Goal: Task Accomplishment & Management: Use online tool/utility

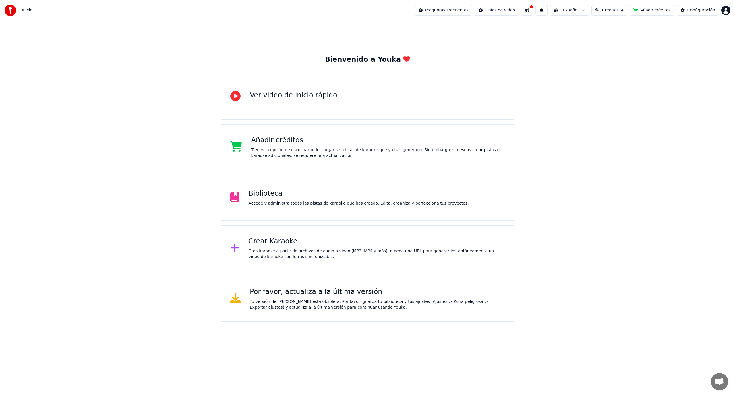
click at [311, 255] on div "Crea karaoke a partir de archivos de audio o video (MP3, MP4 y más), o pega una…" at bounding box center [377, 253] width 256 height 11
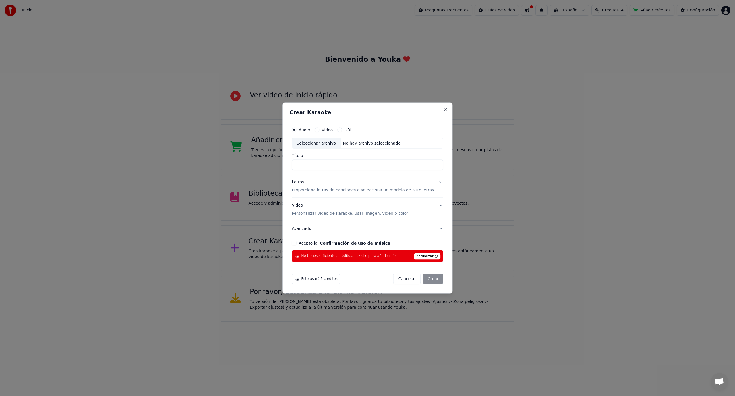
click at [322, 144] on div "Seleccionar archivo" at bounding box center [316, 143] width 49 height 10
type input "**********"
click at [312, 191] on p "Proporciona letras de canciones o selecciona un modelo de auto letras" at bounding box center [363, 190] width 142 height 6
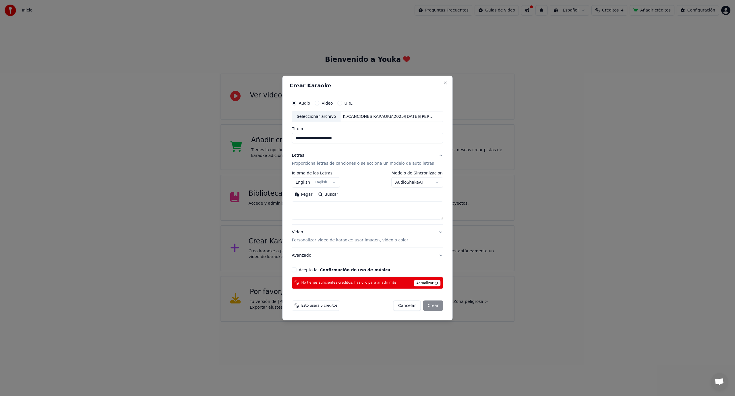
click at [313, 205] on textarea at bounding box center [367, 210] width 151 height 18
click at [311, 197] on button "Pegar" at bounding box center [304, 194] width 24 height 9
type textarea "**********"
click at [296, 270] on button "Acepto la Confirmación de uso de música" at bounding box center [294, 269] width 5 height 5
click at [428, 306] on div "Cancelar Crear" at bounding box center [418, 305] width 50 height 10
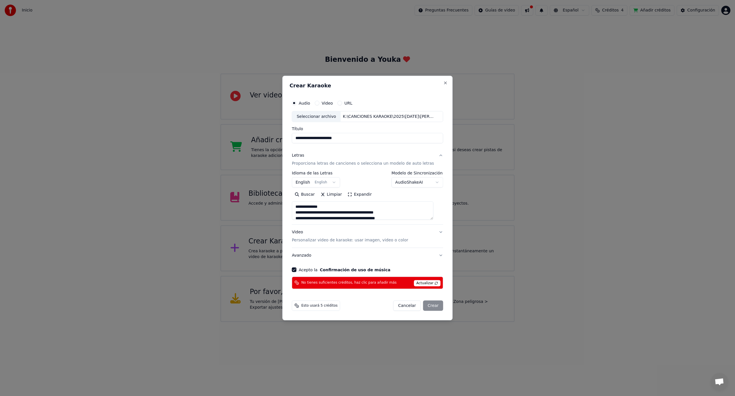
click at [427, 306] on div "Cancelar Crear" at bounding box center [418, 305] width 50 height 10
click at [342, 103] on button "URL" at bounding box center [339, 103] width 5 height 5
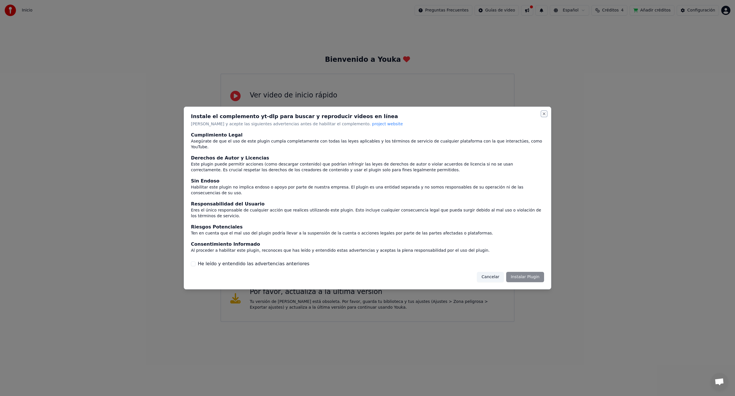
click at [543, 116] on button "Close" at bounding box center [544, 113] width 5 height 5
click at [501, 272] on button "Cancelar" at bounding box center [490, 277] width 27 height 10
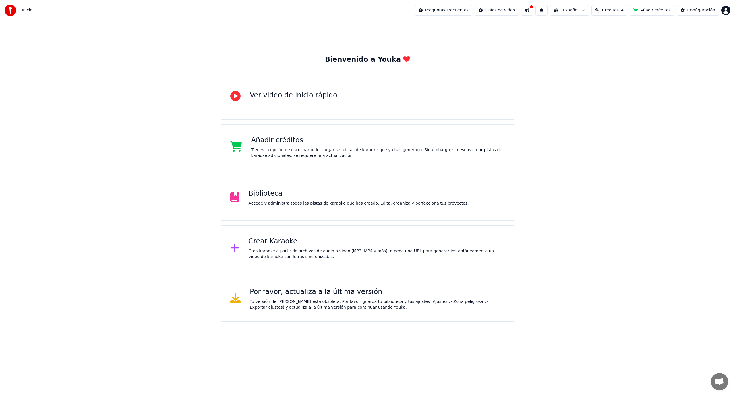
click at [236, 250] on icon at bounding box center [234, 247] width 9 height 10
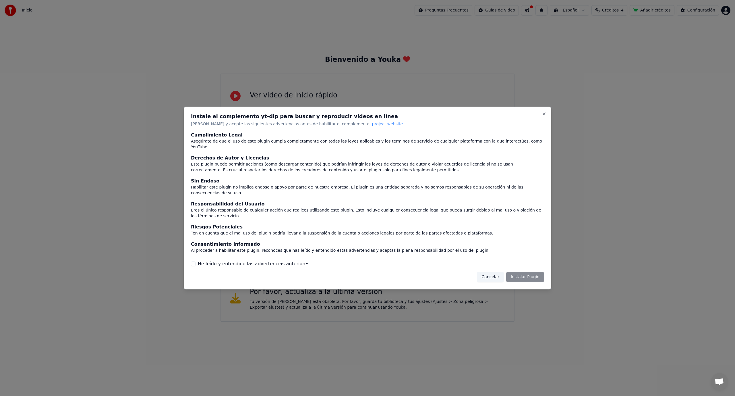
click at [497, 272] on button "Cancelar" at bounding box center [490, 277] width 27 height 10
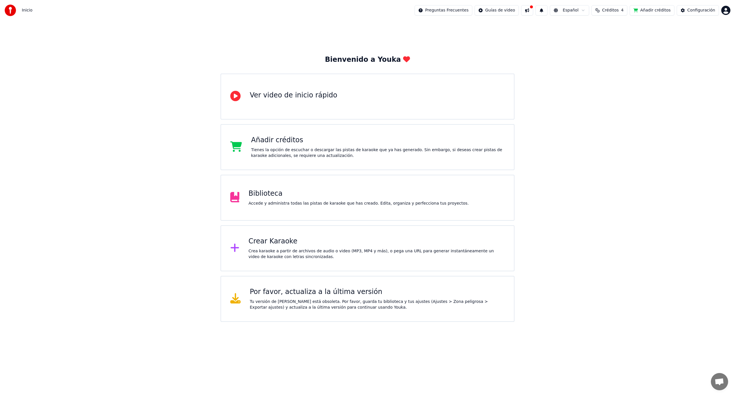
click at [245, 249] on div "Crear Karaoke Crea karaoke a partir de archivos de audio o video (MP3, MP4 y má…" at bounding box center [368, 248] width 294 height 46
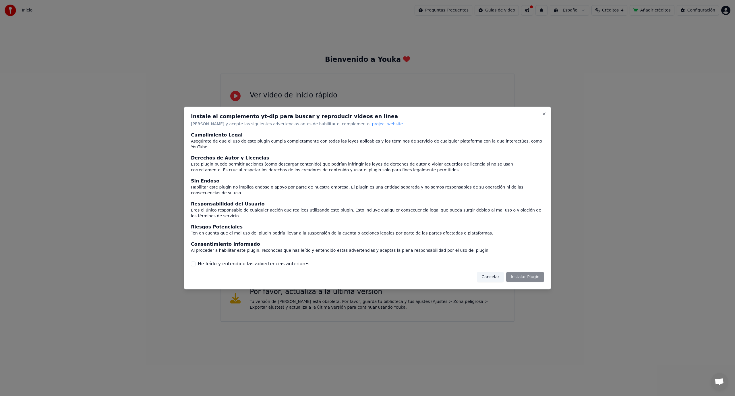
click at [521, 272] on div "Cancelar Instalar Plugin" at bounding box center [510, 277] width 67 height 10
click at [545, 116] on button "Close" at bounding box center [544, 113] width 5 height 5
click at [496, 272] on button "Cancelar" at bounding box center [490, 277] width 27 height 10
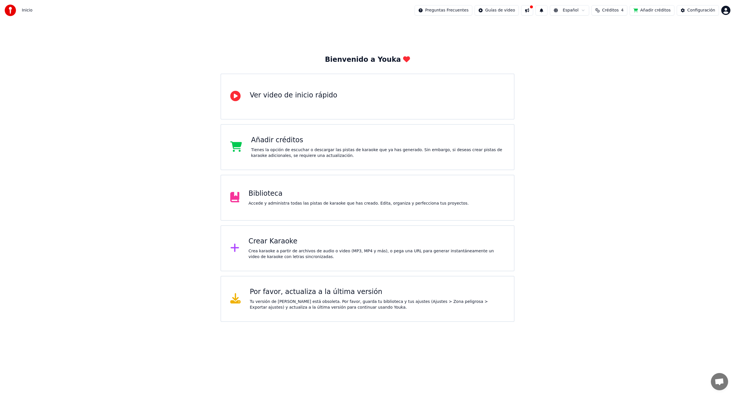
click at [238, 249] on icon at bounding box center [234, 247] width 9 height 10
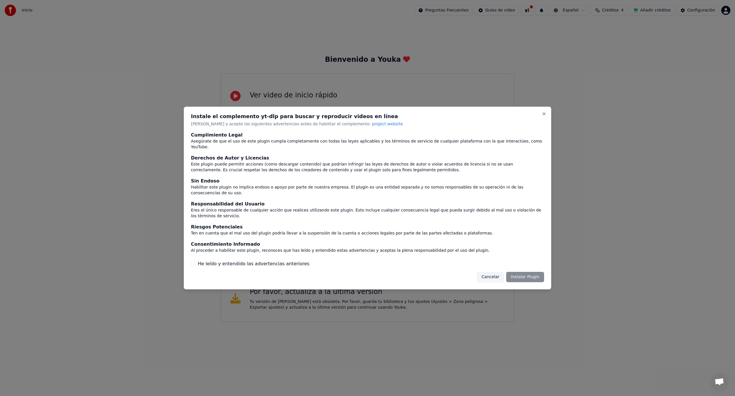
click at [194, 260] on div "He leído y entendido las advertencias anteriores" at bounding box center [367, 263] width 353 height 7
click at [193, 261] on button "He leído y entendido las advertencias anteriores" at bounding box center [193, 263] width 5 height 5
click at [493, 272] on button "Cancelar" at bounding box center [490, 277] width 27 height 10
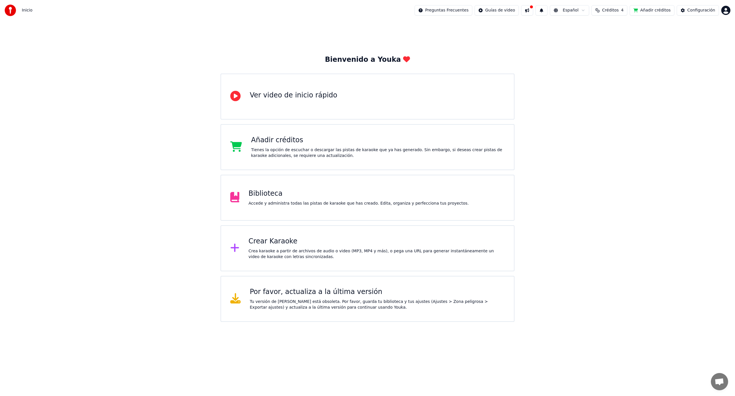
click at [265, 246] on div "Crear Karaoke Crea karaoke a partir de archivos de audio o video (MP3, MP4 y má…" at bounding box center [377, 248] width 256 height 23
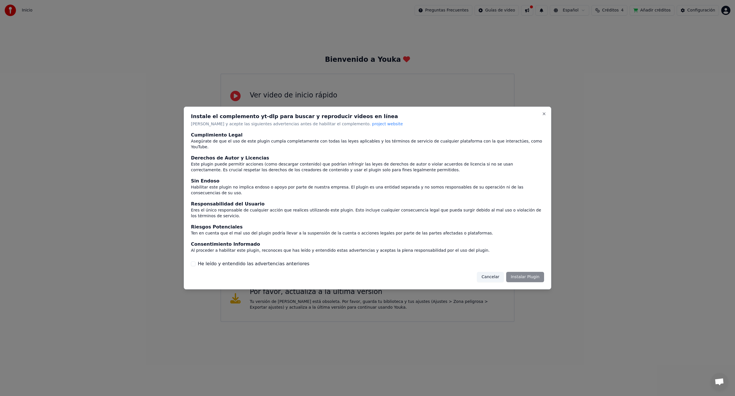
click at [494, 272] on button "Cancelar" at bounding box center [490, 277] width 27 height 10
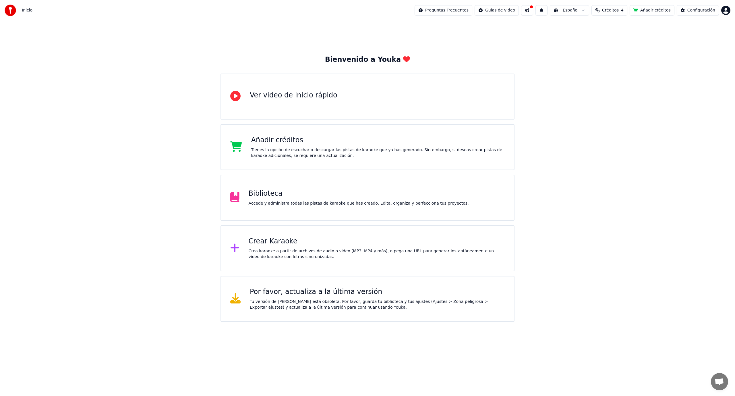
click at [257, 244] on div "Crear Karaoke" at bounding box center [377, 241] width 256 height 9
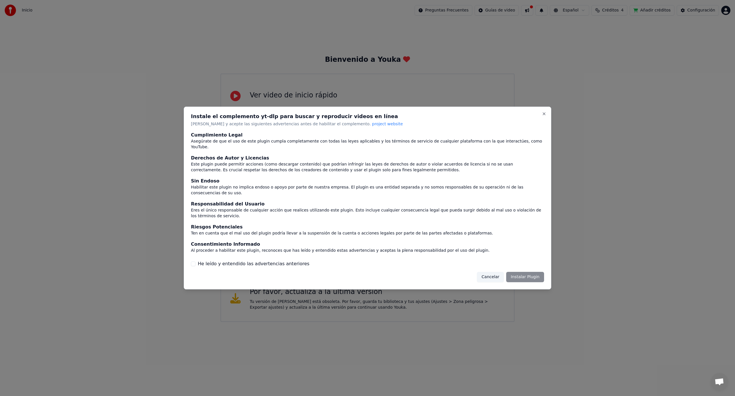
click at [547, 122] on div "Instale el complemento yt-dlp para buscar y reproducir videos en línea Lea y ac…" at bounding box center [368, 198] width 368 height 183
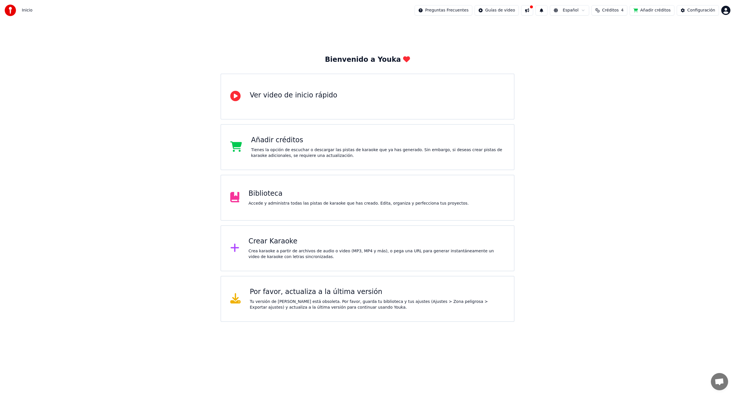
click at [258, 247] on div "Crear Karaoke Crea karaoke a partir de archivos de audio o video (MP3, MP4 y má…" at bounding box center [377, 248] width 256 height 23
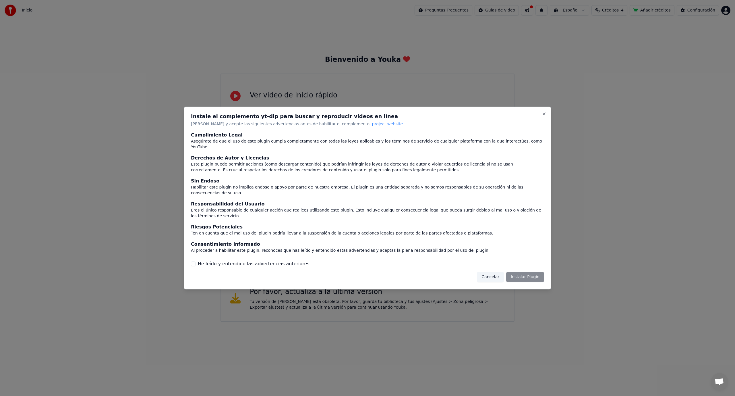
click at [193, 261] on button "He leído y entendido las advertencias anteriores" at bounding box center [193, 263] width 5 height 5
click at [545, 116] on button "Close" at bounding box center [544, 113] width 5 height 5
click at [544, 116] on button "Close" at bounding box center [544, 113] width 5 height 5
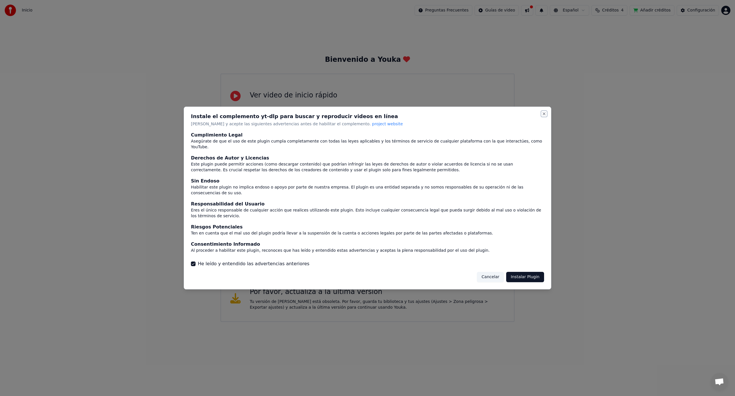
click at [544, 116] on button "Close" at bounding box center [544, 113] width 5 height 5
click at [486, 272] on button "Cancelar" at bounding box center [490, 277] width 27 height 10
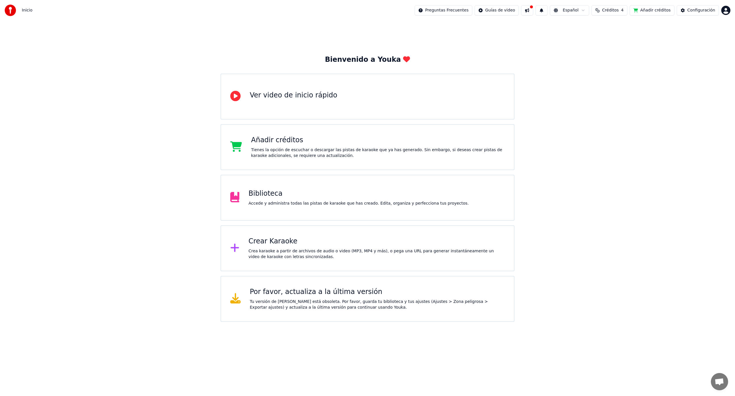
click at [640, 74] on div "Bienvenido a Youka Ver video de inicio rápido Añadir créditos Tienes la opción …" at bounding box center [367, 171] width 735 height 301
click at [610, 12] on span "Créditos" at bounding box center [610, 10] width 17 height 6
click at [636, 122] on div "Bienvenido a Youka Ver video de inicio rápido Añadir créditos Tienes la opción …" at bounding box center [367, 171] width 735 height 301
click at [235, 246] on icon at bounding box center [235, 248] width 8 height 8
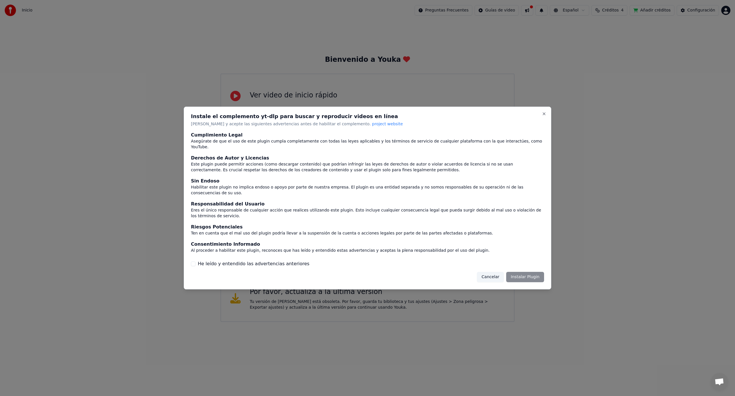
click at [195, 261] on button "He leído y entendido las advertencias anteriores" at bounding box center [193, 263] width 5 height 5
click at [524, 272] on button "Instalar Plugin" at bounding box center [525, 277] width 38 height 10
click at [544, 116] on button "Close" at bounding box center [544, 113] width 5 height 5
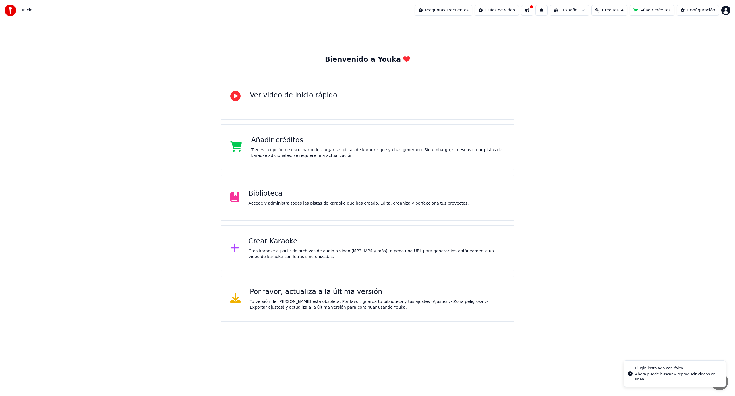
click at [586, 182] on div "Bienvenido a Youka Ver video de inicio rápido Añadir créditos Tienes la opción …" at bounding box center [367, 171] width 735 height 301
click at [695, 11] on div "Configuración" at bounding box center [702, 10] width 28 height 6
click at [251, 253] on div "Crea karaoke a partir de archivos de audio o video (MP3, MP4 y más), o pega una…" at bounding box center [377, 253] width 256 height 11
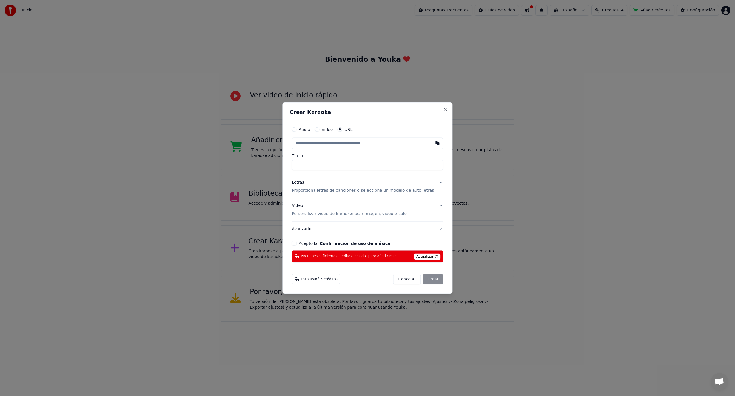
click at [296, 131] on button "Audio" at bounding box center [294, 129] width 5 height 5
click at [328, 143] on div "Seleccionar archivo" at bounding box center [316, 143] width 49 height 10
type input "**********"
click at [329, 191] on p "Proporciona letras de canciones o selecciona un modelo de auto letras" at bounding box center [363, 190] width 142 height 6
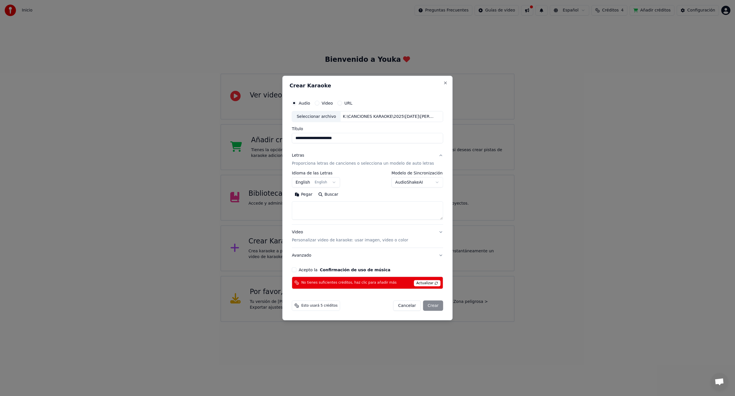
click at [308, 196] on button "Pegar" at bounding box center [304, 194] width 24 height 9
type textarea "**********"
click at [296, 270] on button "Acepto la Confirmación de uso de música" at bounding box center [294, 269] width 5 height 5
click at [429, 308] on div "Cancelar Crear" at bounding box center [418, 305] width 50 height 10
click at [430, 306] on div "Cancelar Crear" at bounding box center [418, 305] width 50 height 10
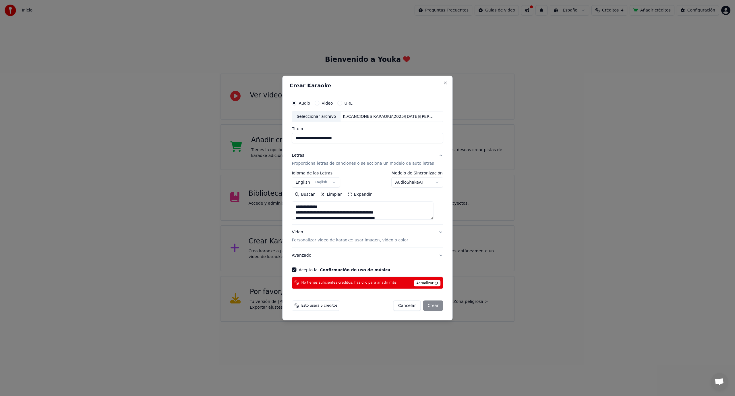
drag, startPoint x: 430, startPoint y: 306, endPoint x: 426, endPoint y: 305, distance: 3.4
click at [429, 306] on div "Cancelar Crear" at bounding box center [418, 305] width 50 height 10
click at [429, 305] on div "Cancelar Crear" at bounding box center [418, 305] width 50 height 10
click at [335, 181] on button "English English" at bounding box center [316, 182] width 48 height 10
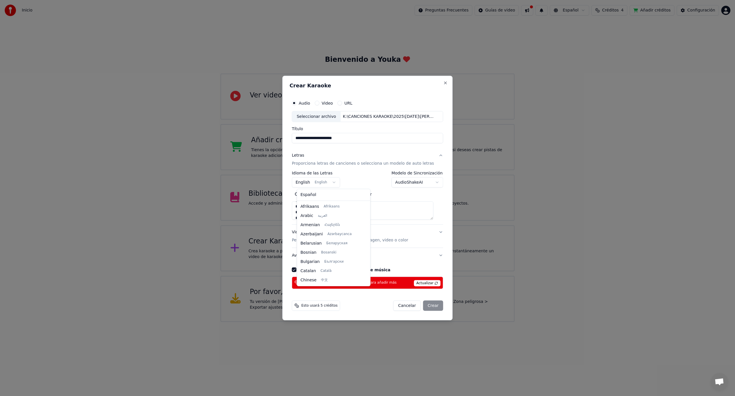
scroll to position [46, 0]
select select "**"
type textarea "**********"
click at [426, 309] on div "Cancelar Crear" at bounding box center [418, 305] width 50 height 10
click at [428, 308] on div "Cancelar Crear" at bounding box center [418, 305] width 50 height 10
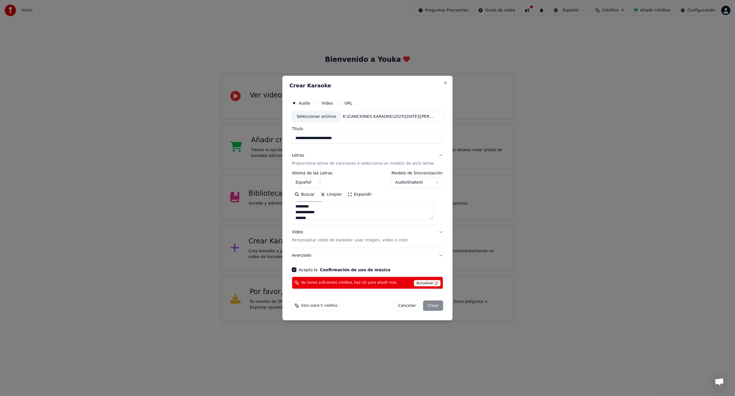
click at [429, 306] on div "Cancelar Crear" at bounding box center [418, 305] width 50 height 10
select select
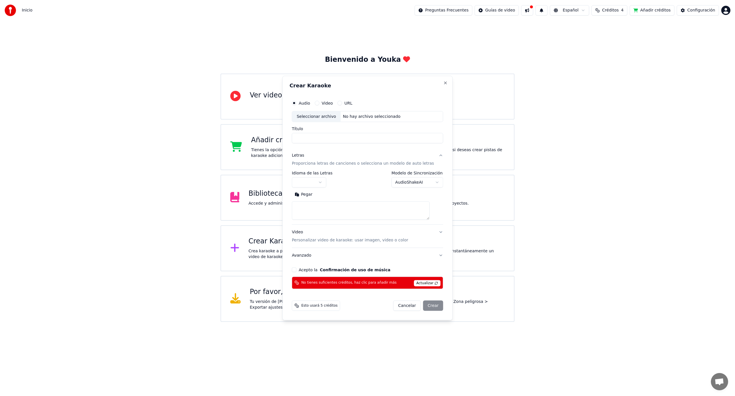
scroll to position [0, 0]
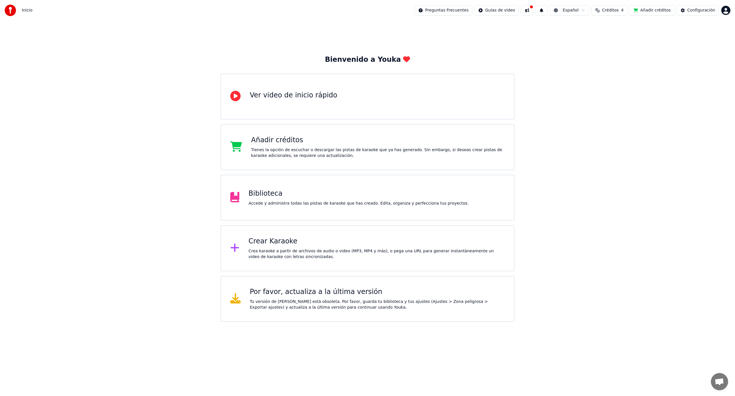
click at [502, 38] on div "Bienvenido a Youka Ver video de inicio rápido Añadir créditos Tienes la opción …" at bounding box center [367, 171] width 735 height 301
click at [244, 250] on div "Crear Karaoke Crea karaoke a partir de archivos de audio o video (MP3, MP4 y má…" at bounding box center [368, 248] width 294 height 46
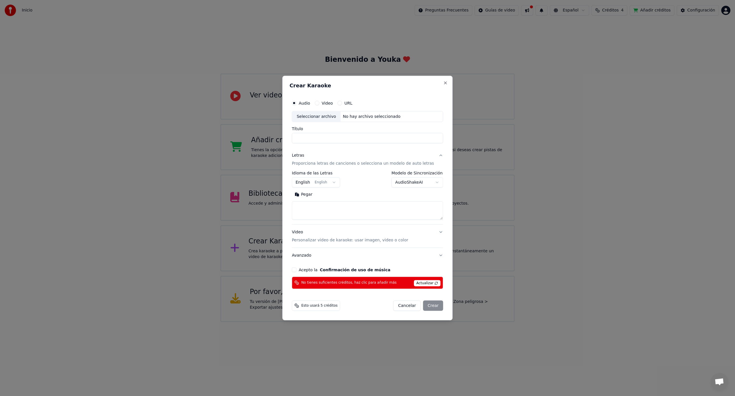
select select
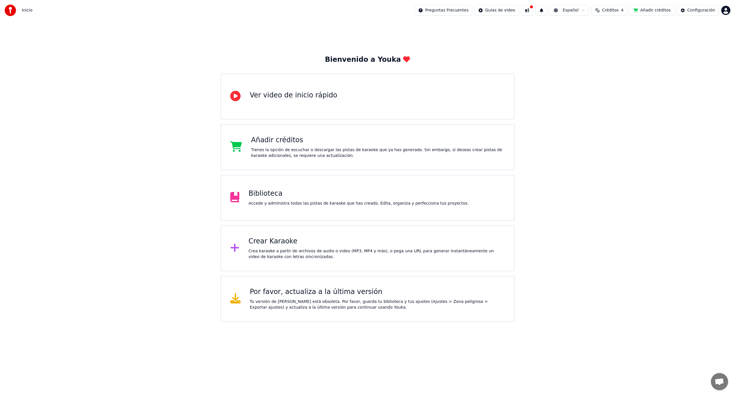
click at [615, 11] on span "Créditos" at bounding box center [610, 10] width 17 height 6
click at [609, 54] on button "Actualizar" at bounding box center [610, 53] width 34 height 10
click at [609, 55] on button "Actualizar" at bounding box center [610, 53] width 34 height 10
click at [582, 40] on td "15" at bounding box center [579, 38] width 23 height 10
click at [604, 35] on td "4" at bounding box center [602, 38] width 22 height 10
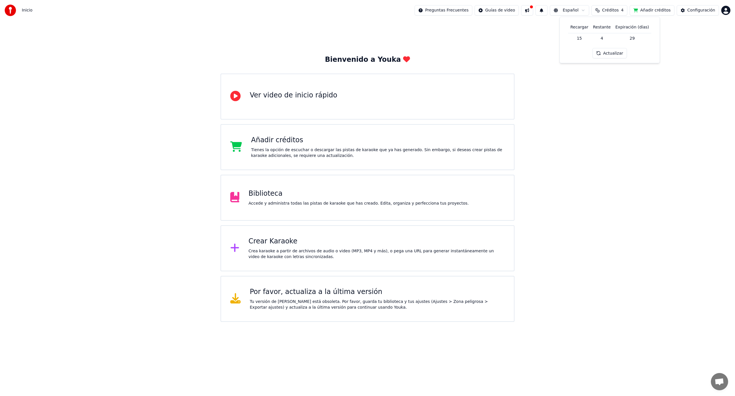
click at [631, 36] on td "29" at bounding box center [632, 38] width 38 height 10
click at [616, 54] on button "Actualizar" at bounding box center [610, 53] width 34 height 10
click at [644, 11] on button "Añadir créditos" at bounding box center [652, 10] width 45 height 10
click at [727, 11] on html "Inicio Preguntas Frecuentes Guías de video Español Créditos 4 Añadir créditos C…" at bounding box center [367, 161] width 735 height 322
click at [707, 23] on div "[PERSON_NAME][EMAIL_ADDRESS][DOMAIN_NAME] Facturación Votación de Funciones Cer…" at bounding box center [700, 50] width 69 height 68
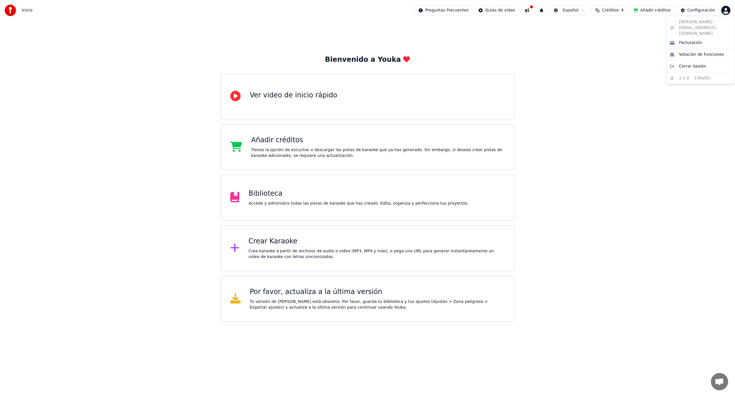
click at [707, 23] on div "[PERSON_NAME][EMAIL_ADDRESS][DOMAIN_NAME] Facturación Votación de Funciones Cer…" at bounding box center [700, 50] width 69 height 68
click at [688, 25] on div "[PERSON_NAME][EMAIL_ADDRESS][DOMAIN_NAME] Facturación Votación de Funciones Cer…" at bounding box center [700, 50] width 69 height 68
click at [667, 98] on html "Inicio Preguntas Frecuentes Guías de video Español Créditos 4 Añadir créditos C…" at bounding box center [367, 161] width 735 height 322
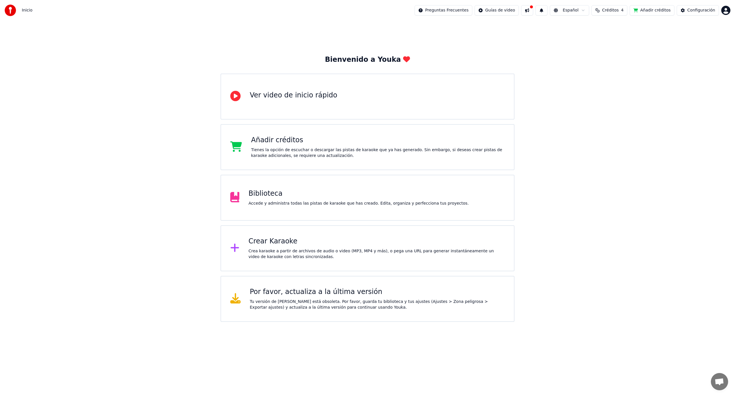
click at [728, 11] on html "Inicio Preguntas Frecuentes Guías de video Español Créditos 4 Añadir créditos C…" at bounding box center [367, 161] width 735 height 322
click at [698, 40] on span "Facturación" at bounding box center [690, 43] width 23 height 6
click at [273, 244] on div "Crear Karaoke" at bounding box center [377, 241] width 256 height 9
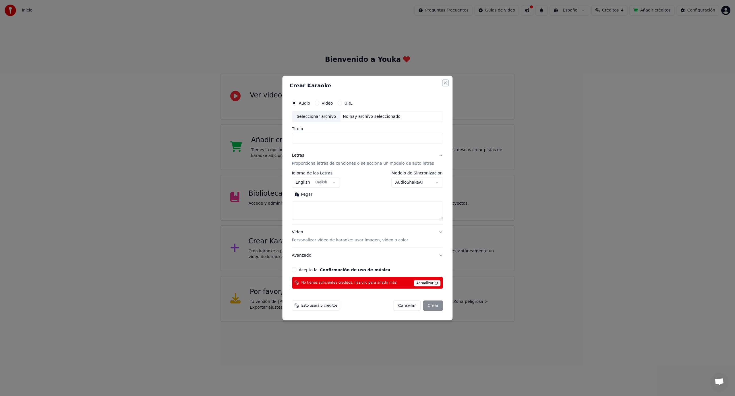
click at [443, 82] on button "Close" at bounding box center [445, 83] width 5 height 5
select select
